Goal: Transaction & Acquisition: Purchase product/service

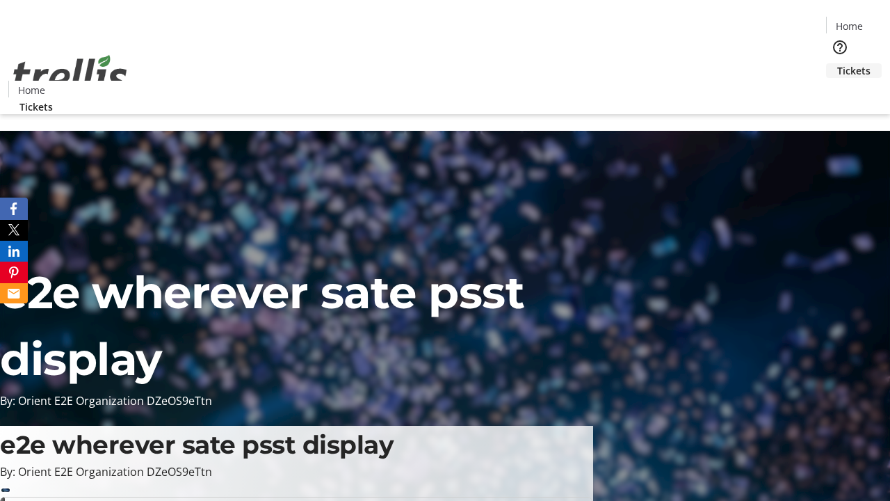
click at [837, 63] on span "Tickets" at bounding box center [853, 70] width 33 height 15
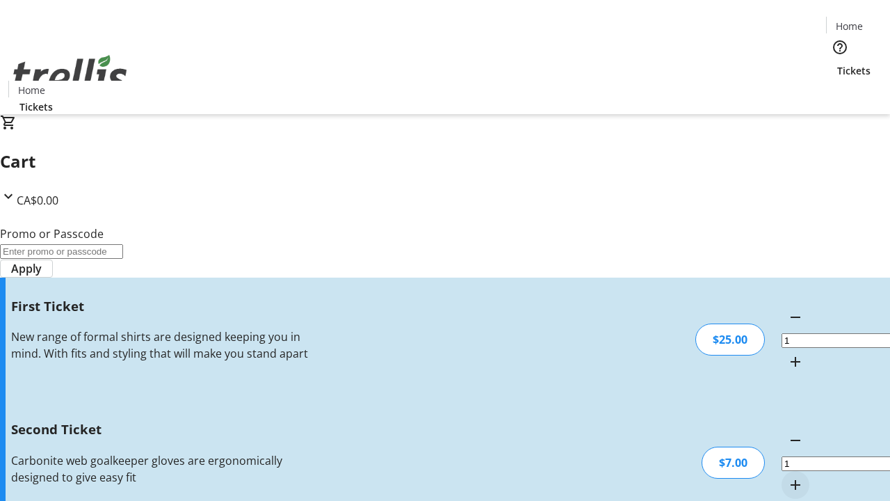
click at [787, 476] on mat-icon "Increment by one" at bounding box center [795, 484] width 17 height 17
type input "2"
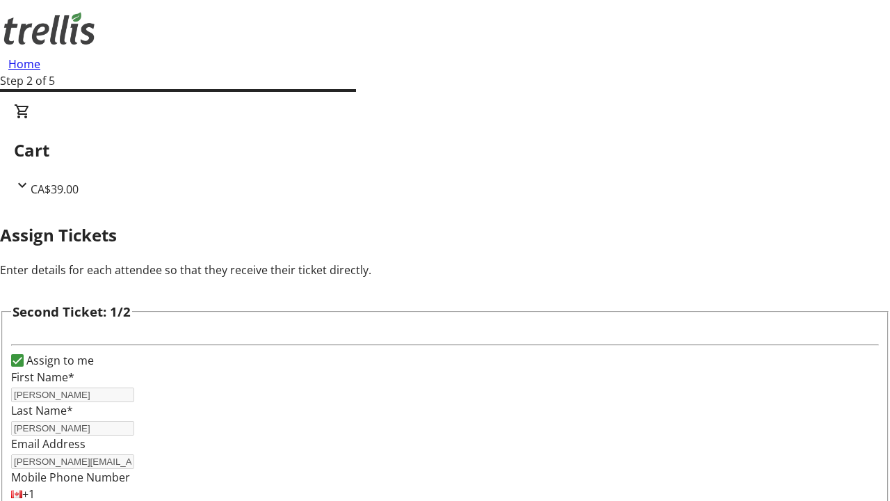
type input "Conn"
type input "[PERSON_NAME][EMAIL_ADDRESS][DOMAIN_NAME]"
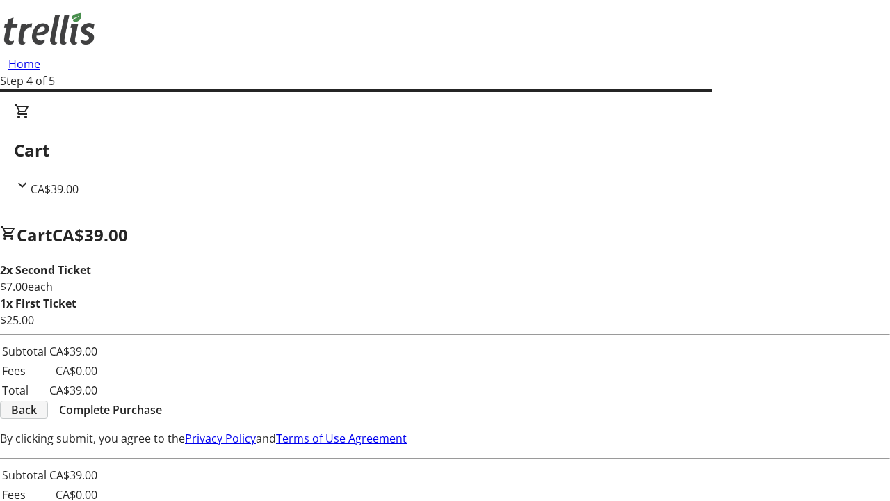
click at [37, 412] on span "Back" at bounding box center [24, 409] width 26 height 17
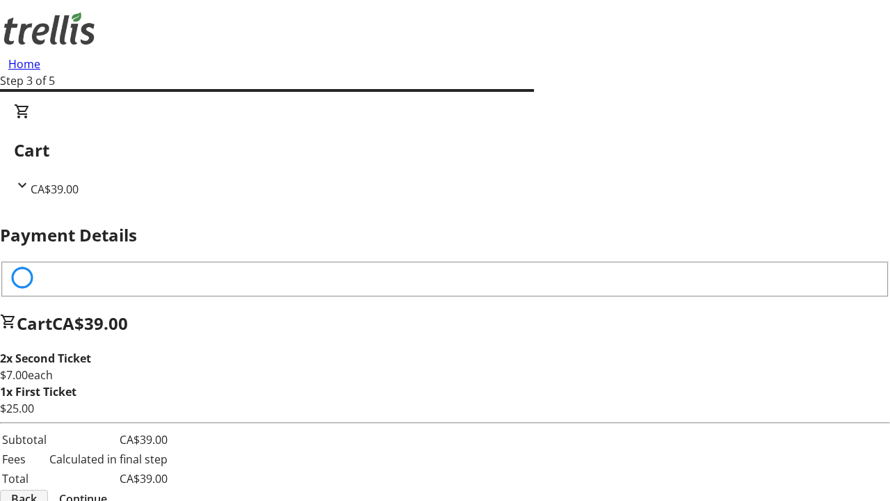
click at [37, 490] on span "Back" at bounding box center [24, 498] width 26 height 17
